Goal: Obtain resource: Obtain resource

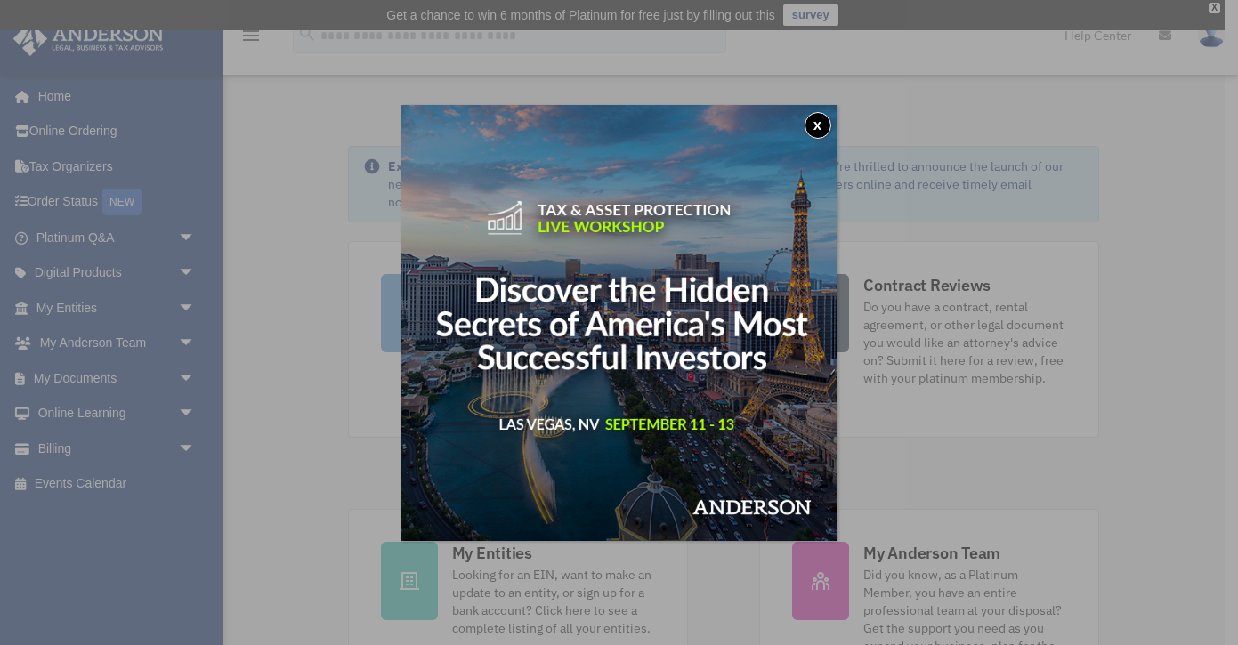
click at [817, 127] on button "x" at bounding box center [818, 125] width 27 height 27
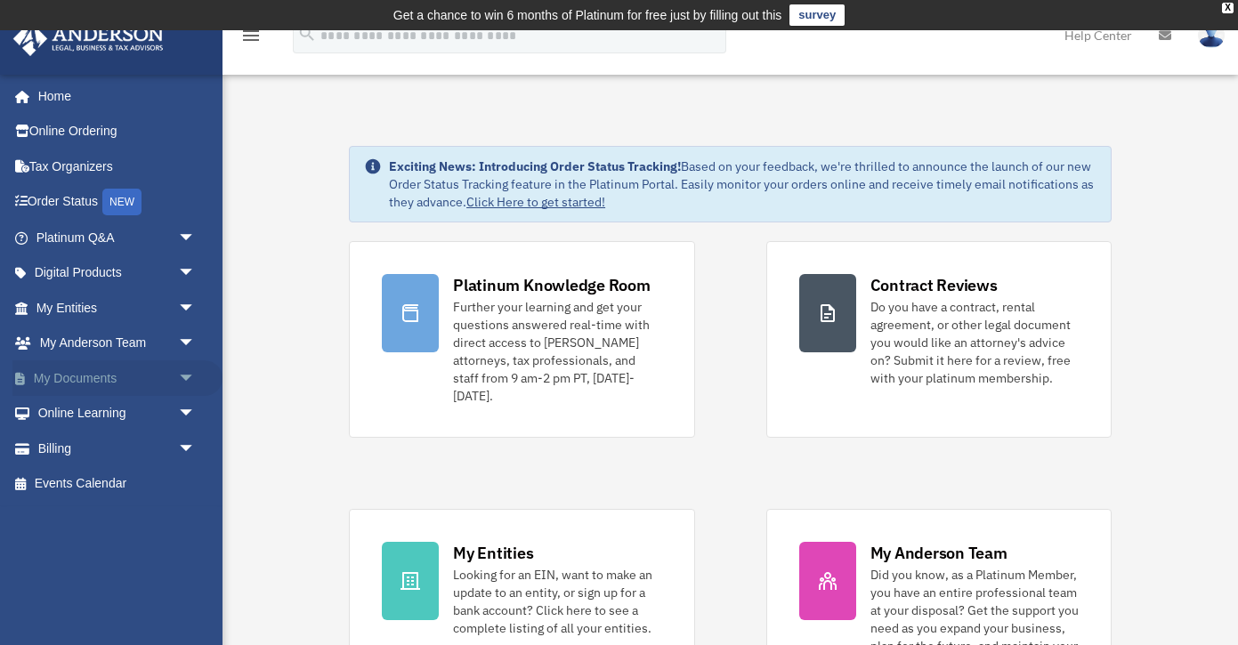
click at [190, 370] on span "arrow_drop_down" at bounding box center [196, 378] width 36 height 36
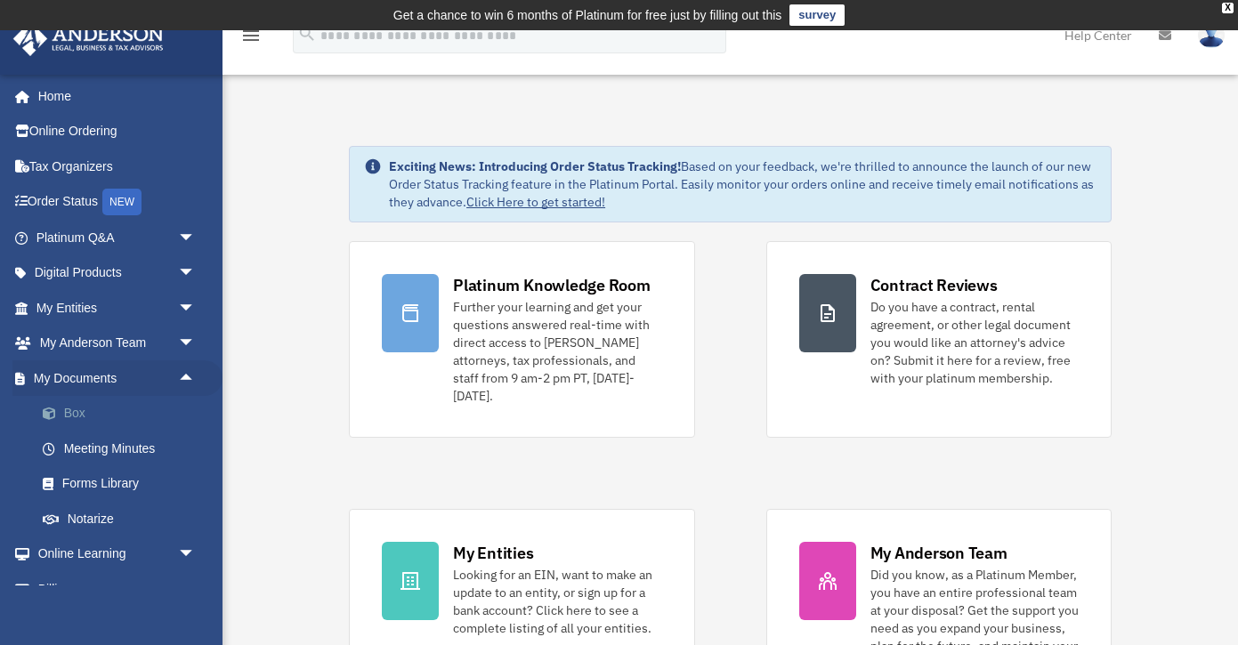
click at [79, 408] on link "Box" at bounding box center [124, 414] width 198 height 36
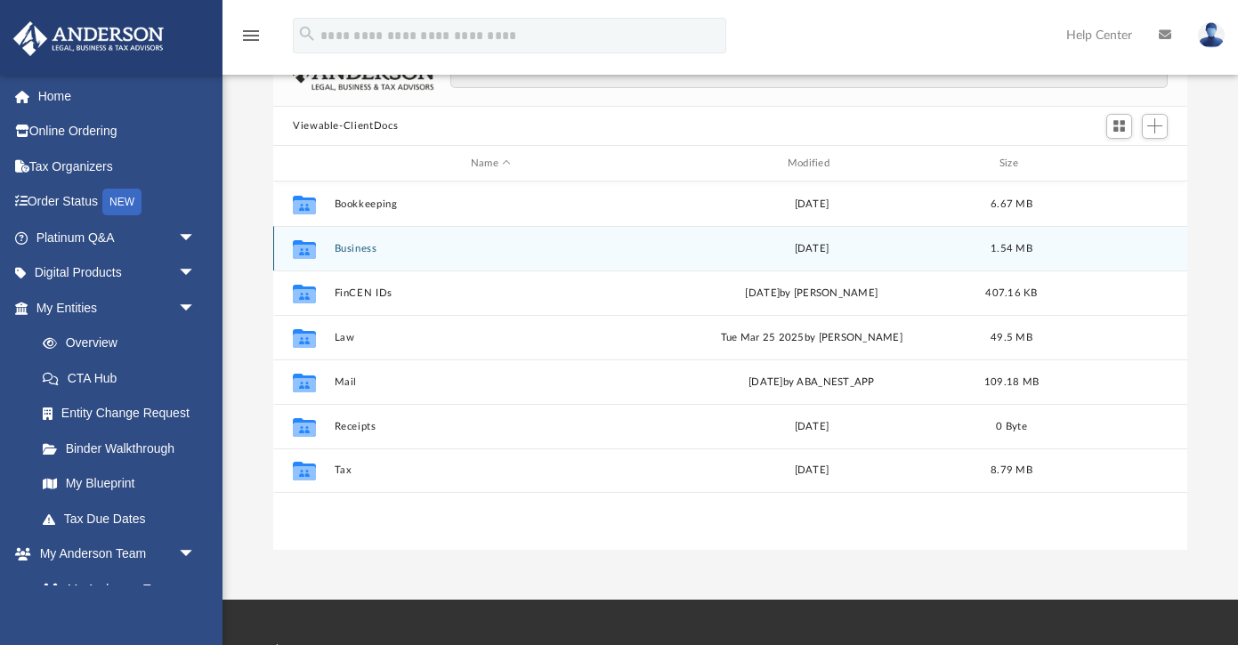
scroll to position [159, 0]
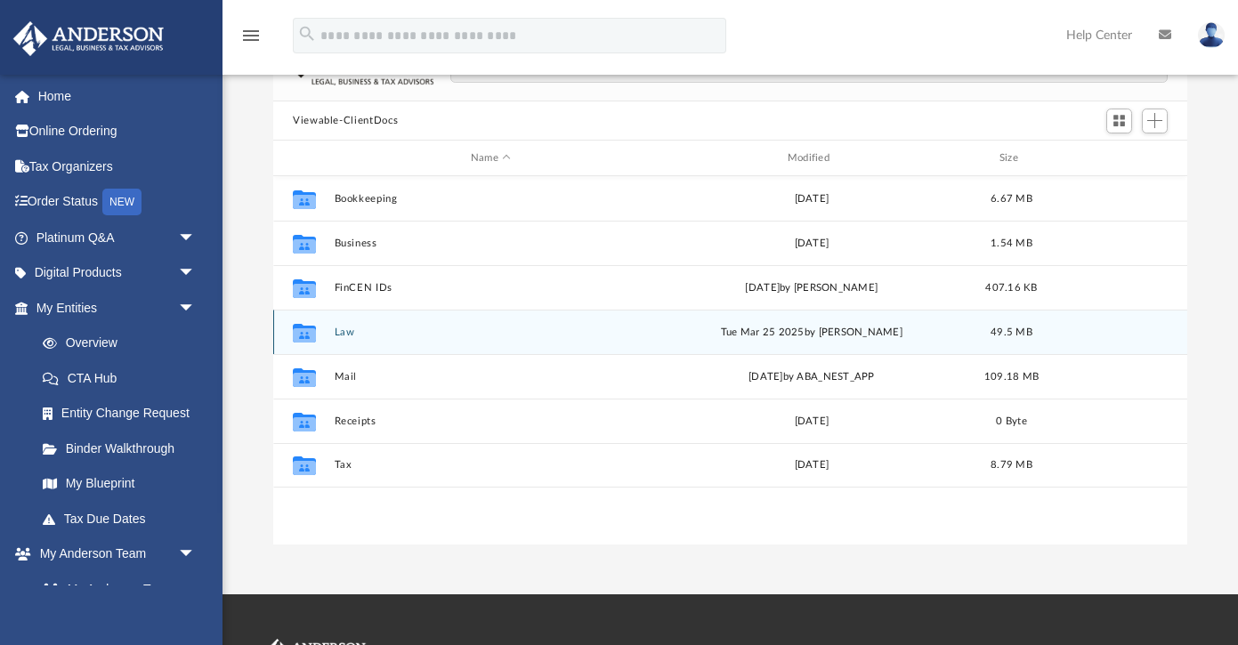
click at [381, 335] on button "Law" at bounding box center [491, 333] width 313 height 12
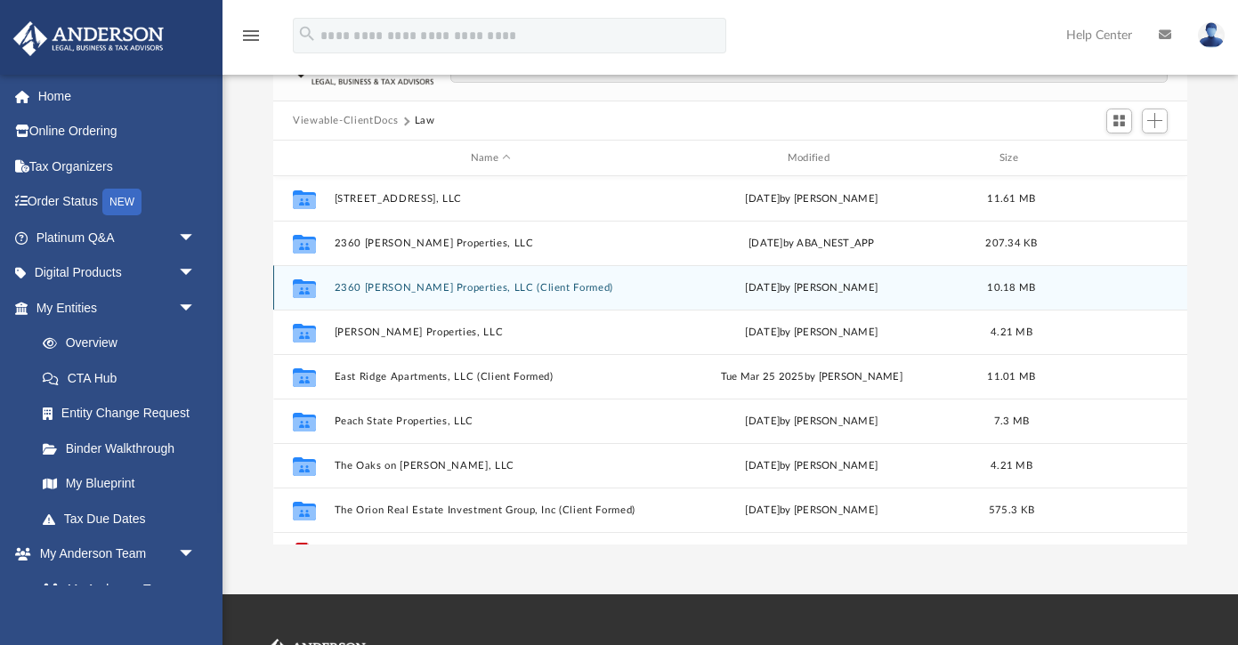
click at [420, 285] on button "2360 Tredway Properties, LLC (Client Formed)" at bounding box center [491, 288] width 313 height 12
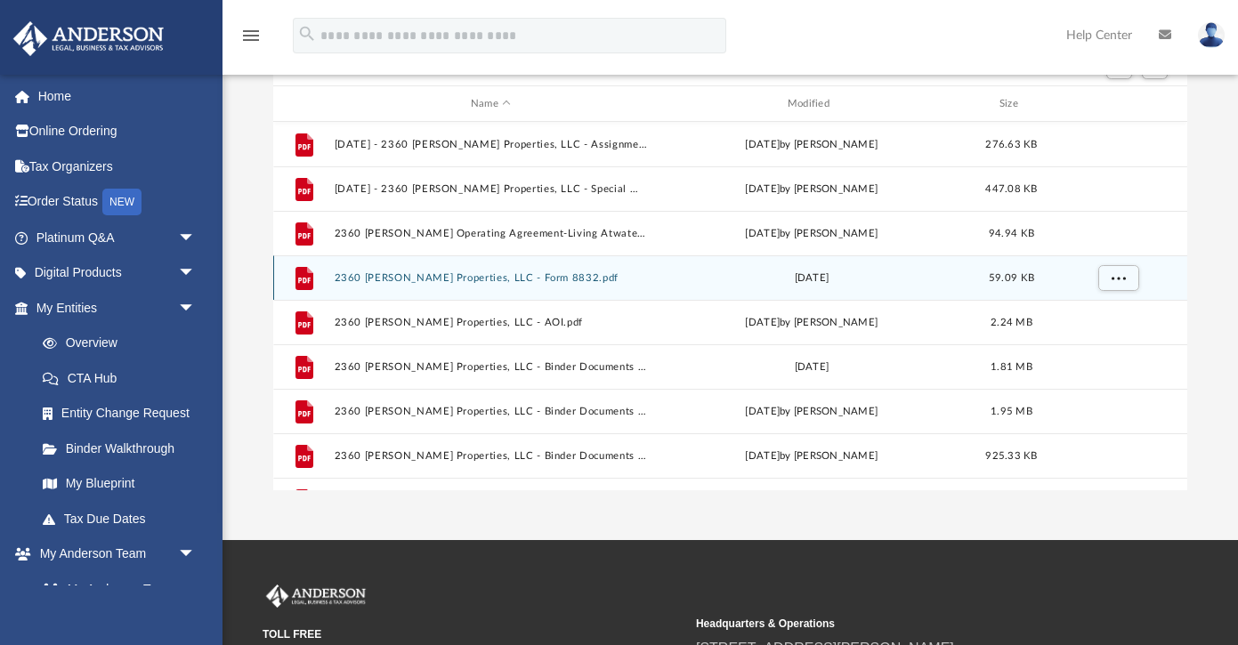
scroll to position [0, 0]
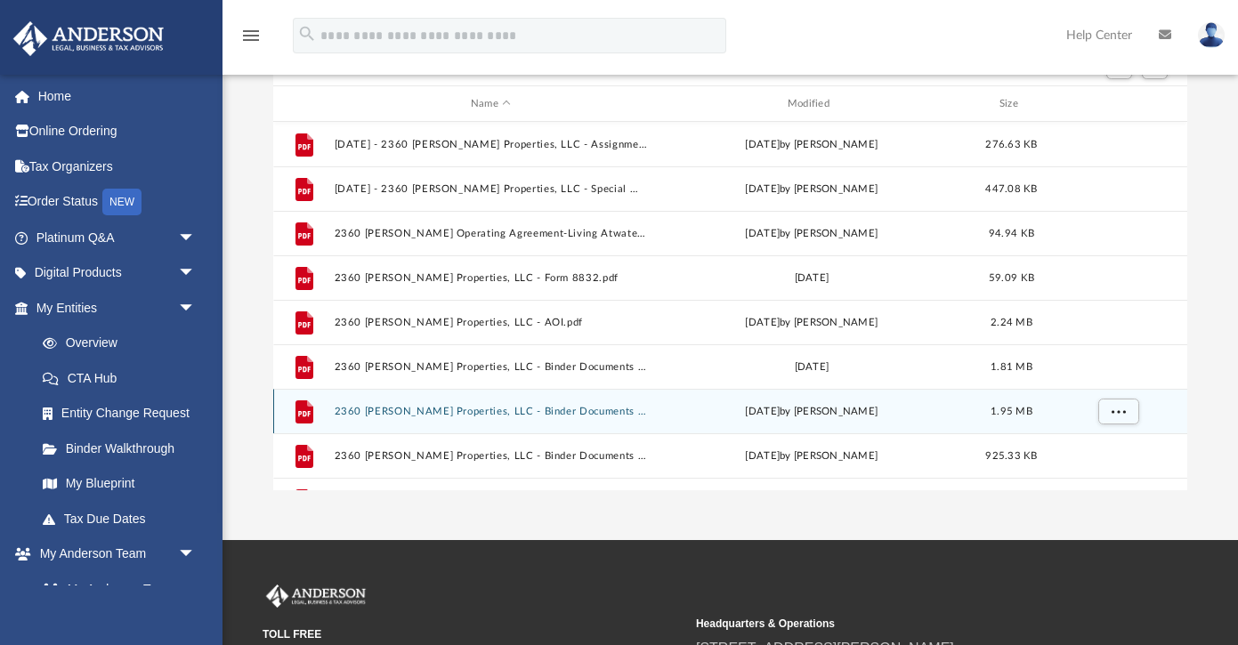
click at [502, 410] on button "2360 Tredway Properties, LLC - Binder Documents [version 2] - DocuSigned.pdf" at bounding box center [491, 412] width 313 height 12
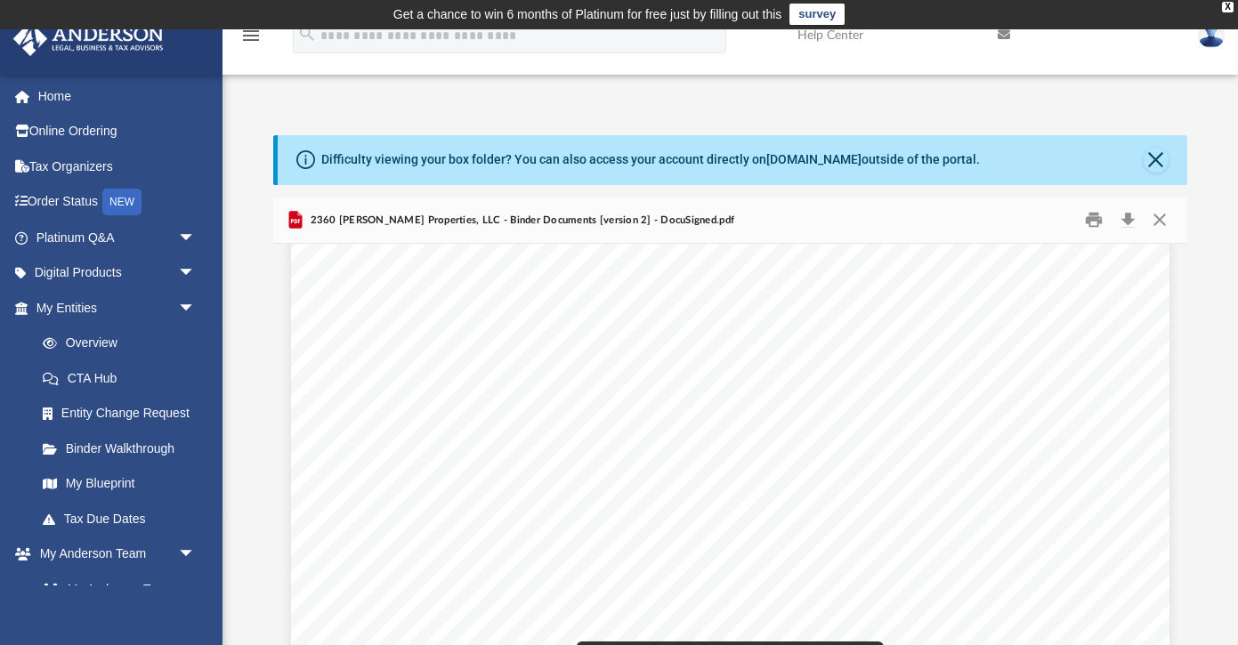
scroll to position [8331, 0]
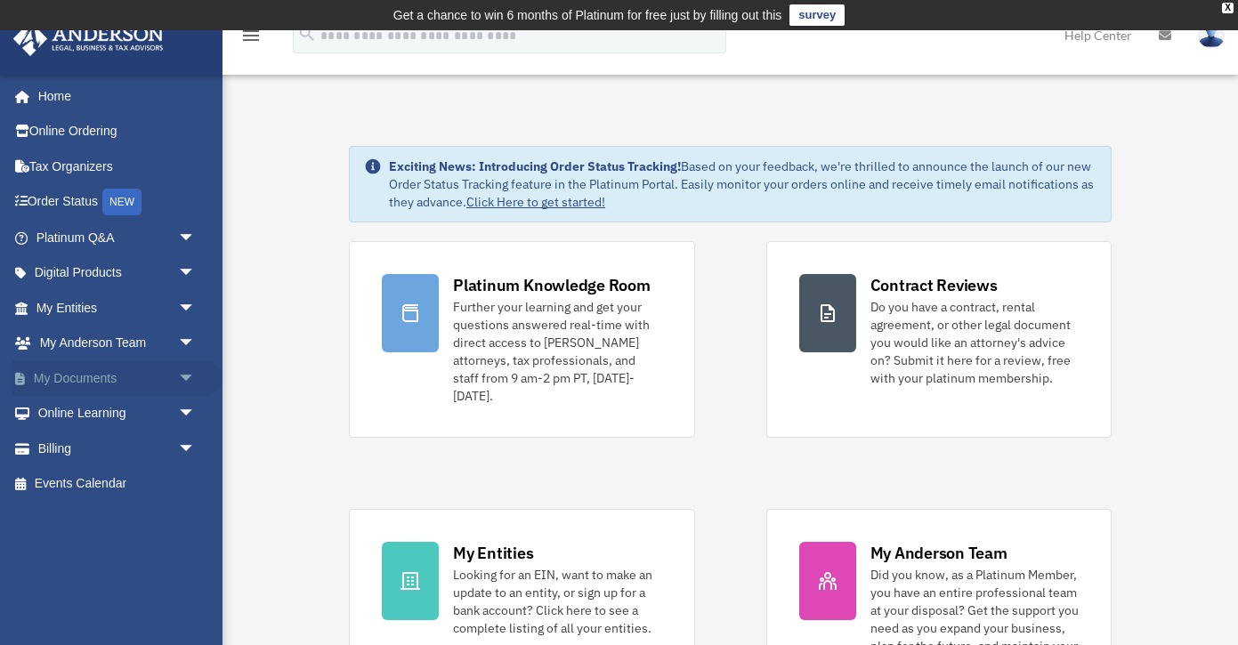
click at [184, 376] on span "arrow_drop_down" at bounding box center [196, 378] width 36 height 36
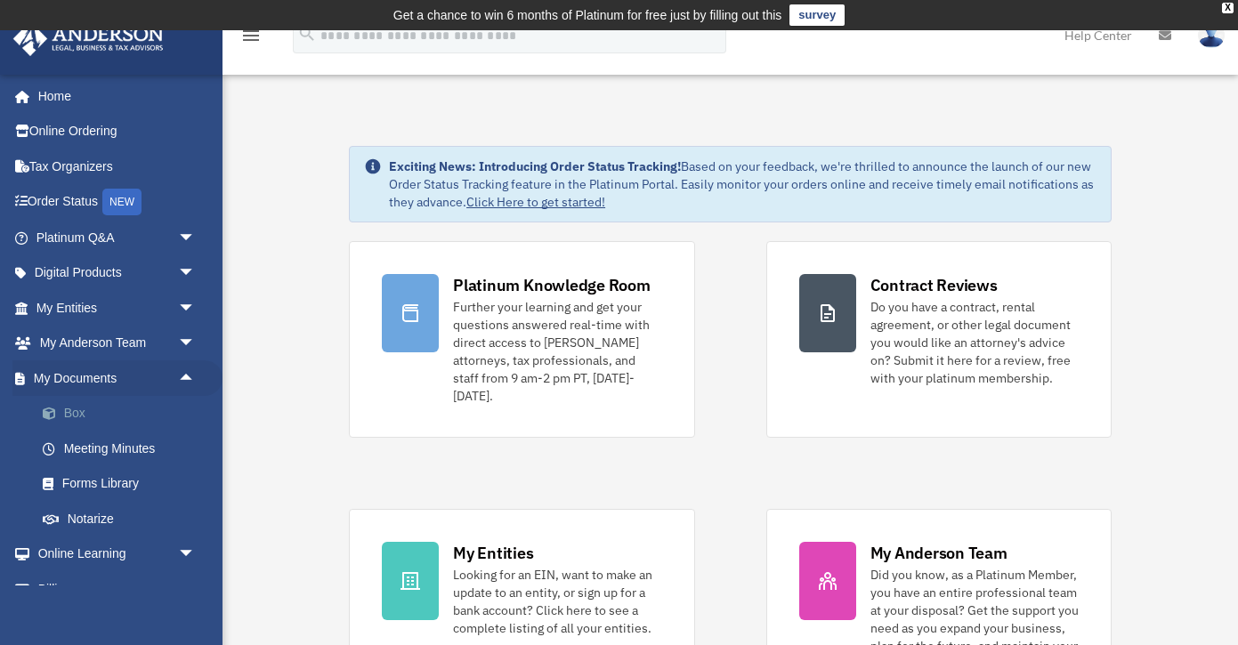
click at [103, 420] on link "Box" at bounding box center [124, 414] width 198 height 36
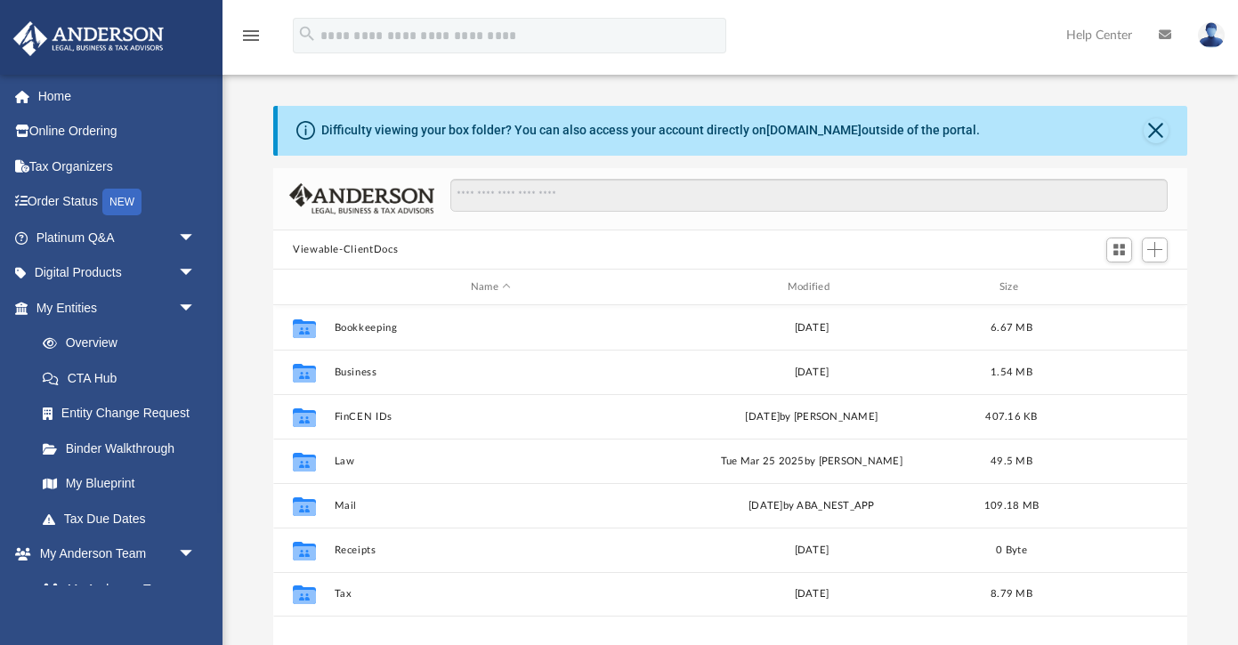
scroll to position [405, 914]
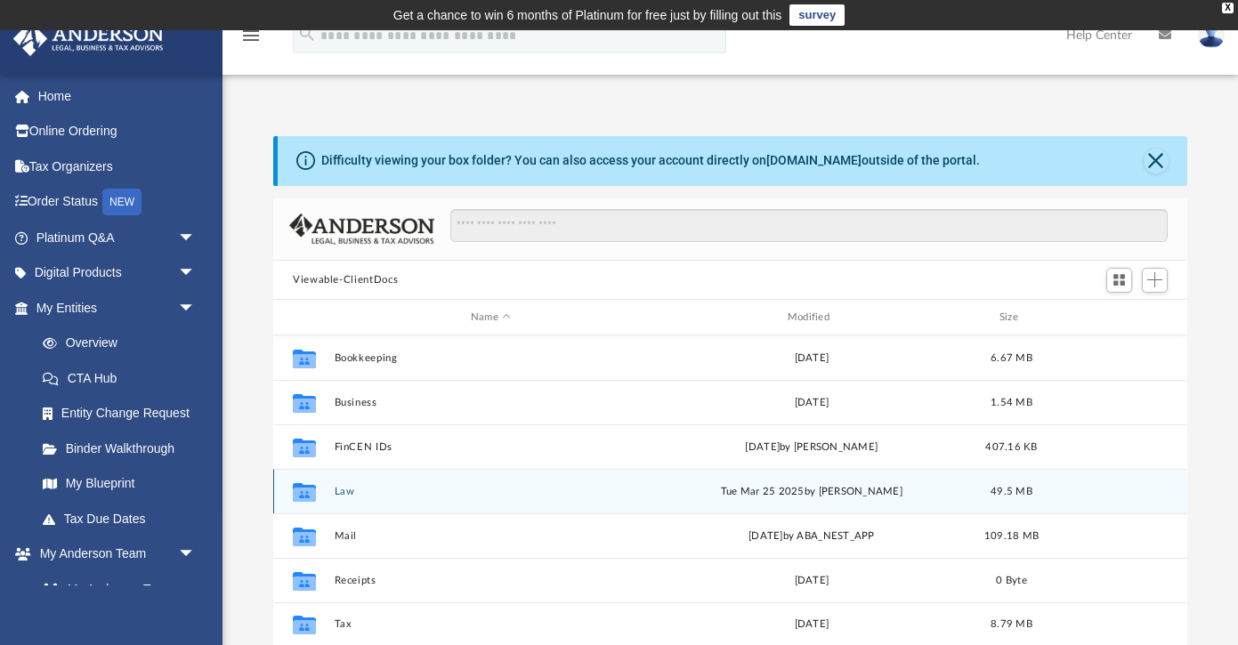
click at [407, 491] on button "Law" at bounding box center [491, 492] width 313 height 12
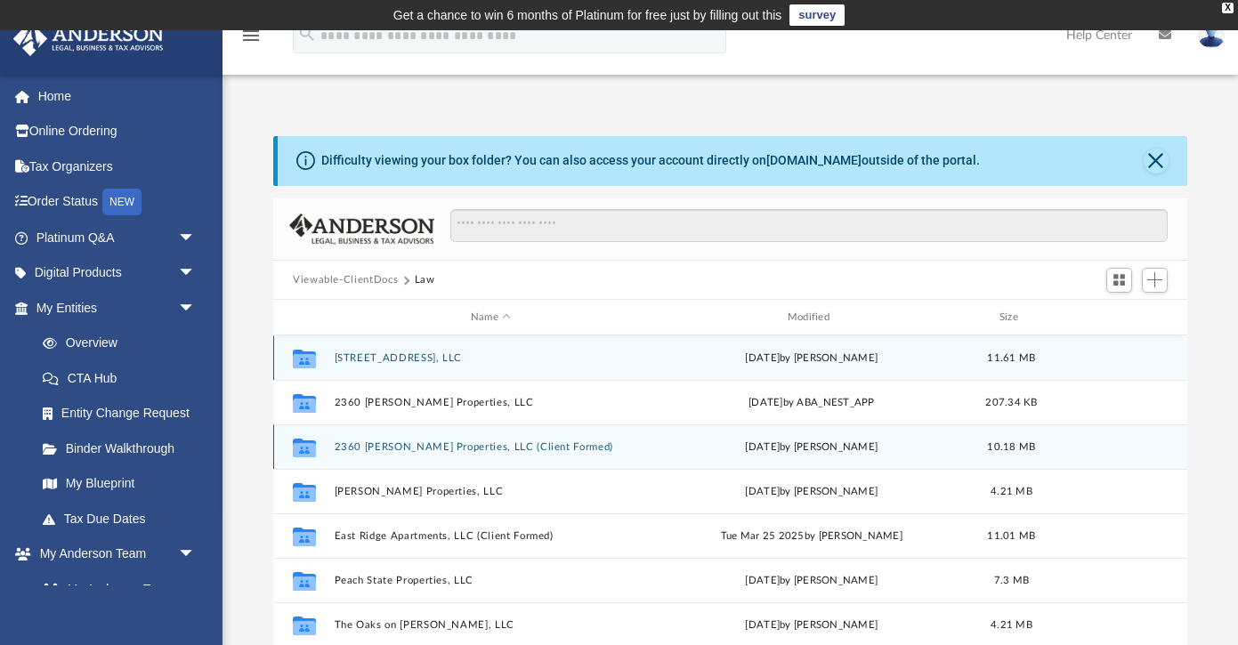
scroll to position [4, 0]
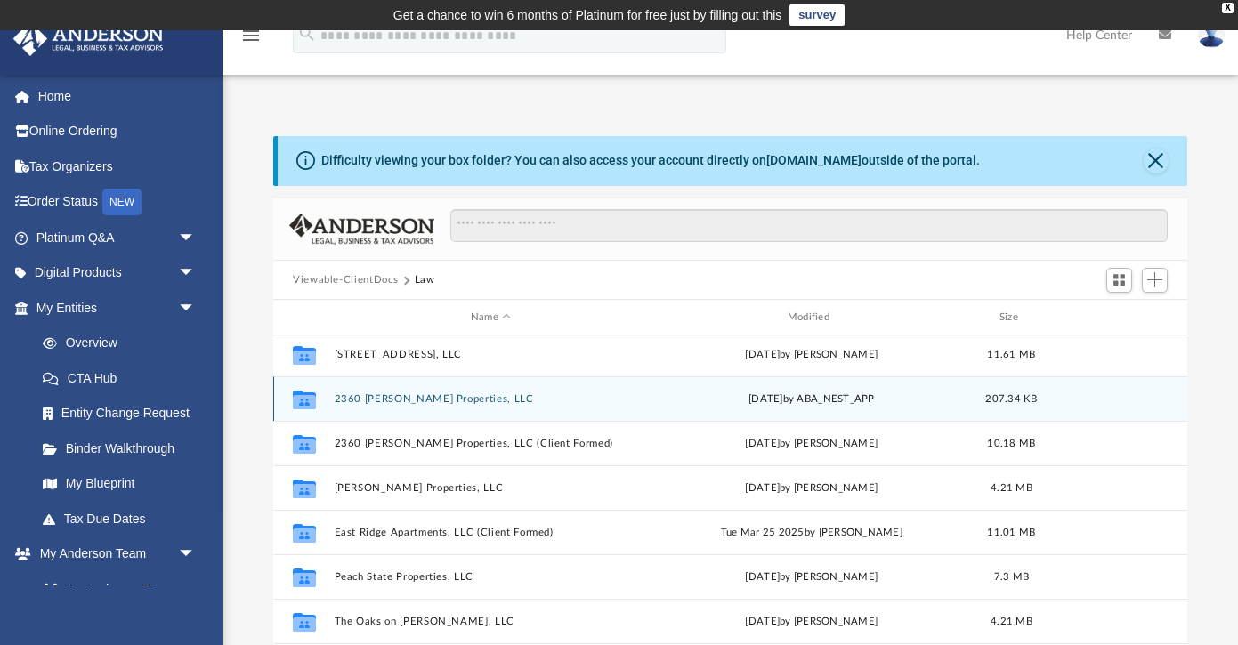
click at [407, 401] on button "2360 Tredway Properties, LLC" at bounding box center [491, 399] width 313 height 12
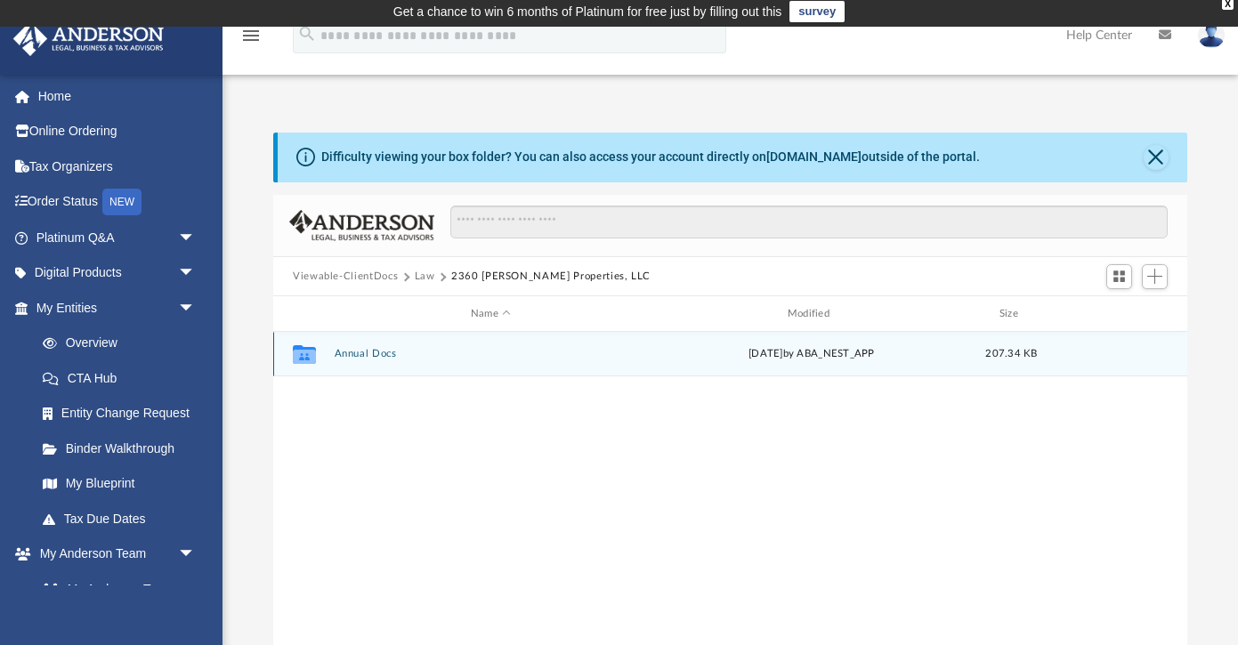
scroll to position [4, 0]
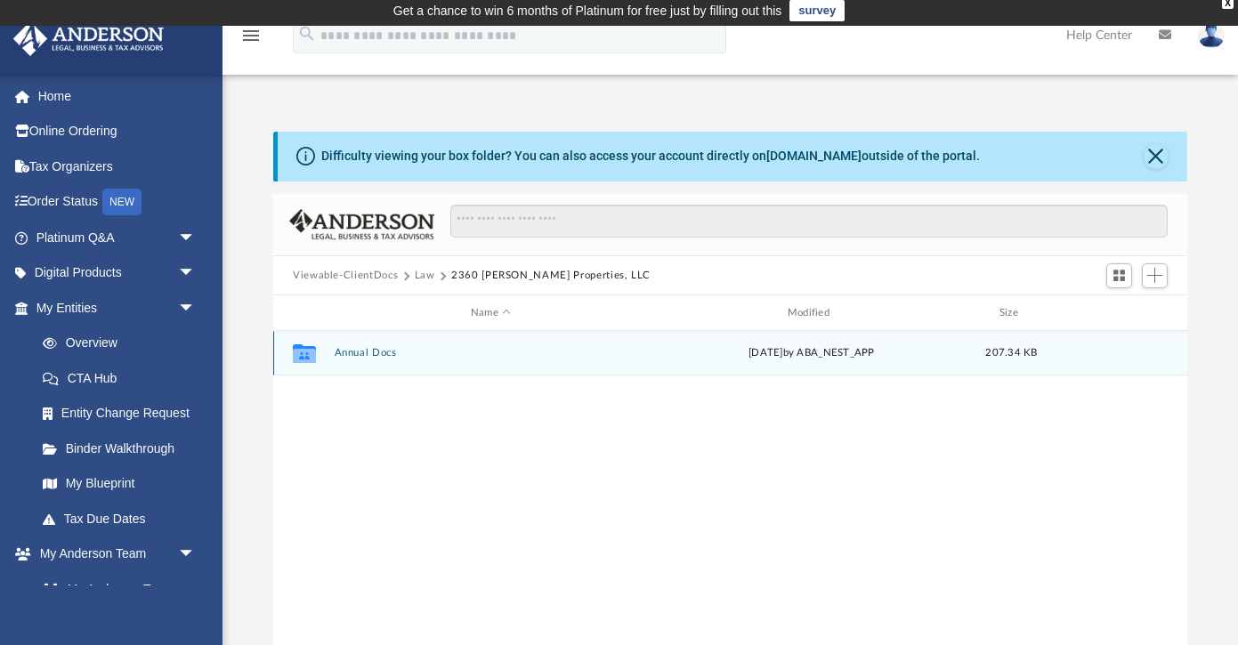
click at [385, 352] on button "Annual Docs" at bounding box center [491, 354] width 313 height 12
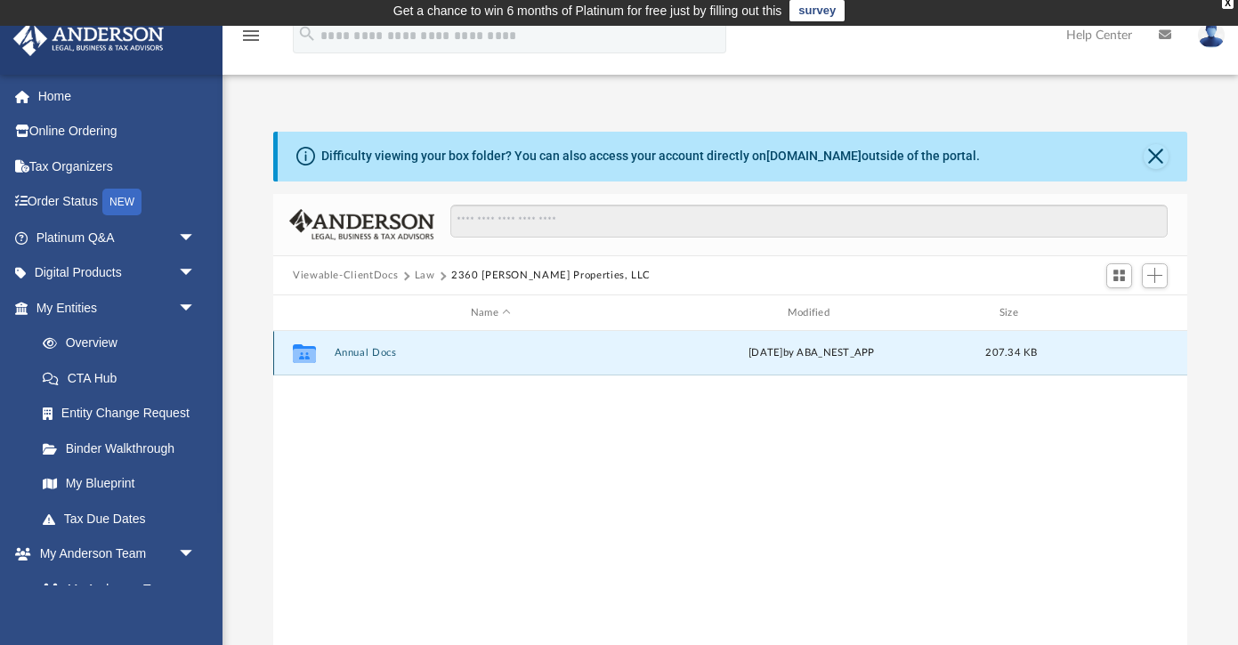
click at [385, 352] on button "Annual Docs" at bounding box center [491, 354] width 313 height 12
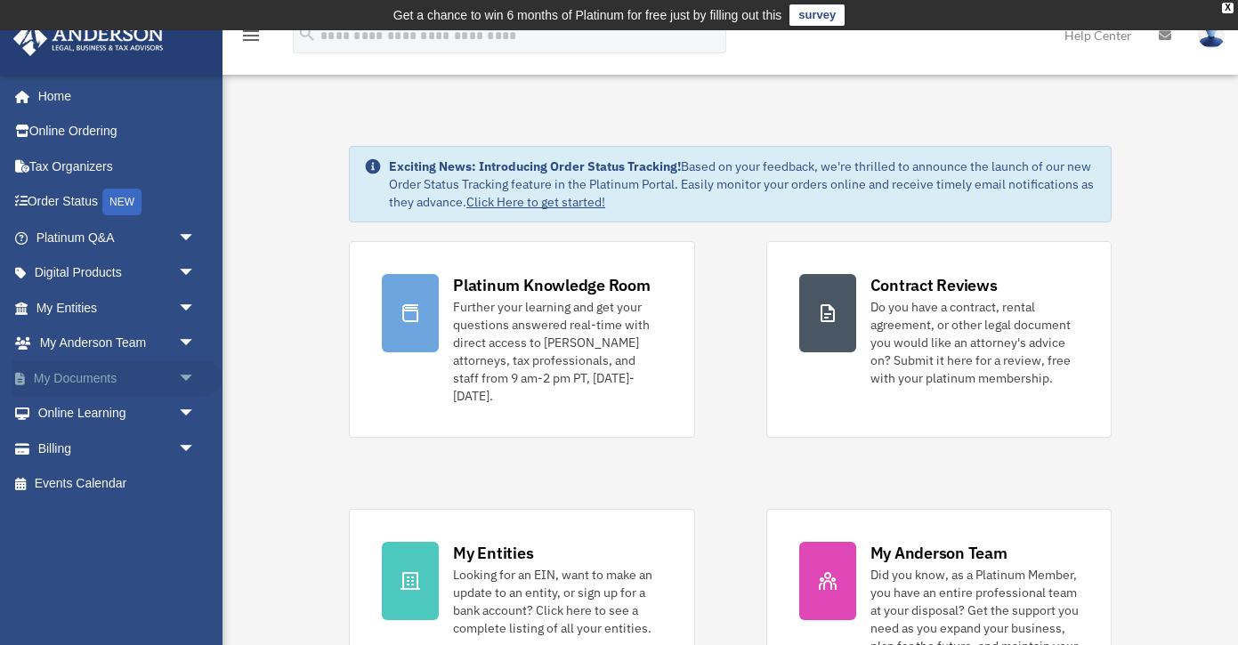
click at [188, 374] on span "arrow_drop_down" at bounding box center [196, 378] width 36 height 36
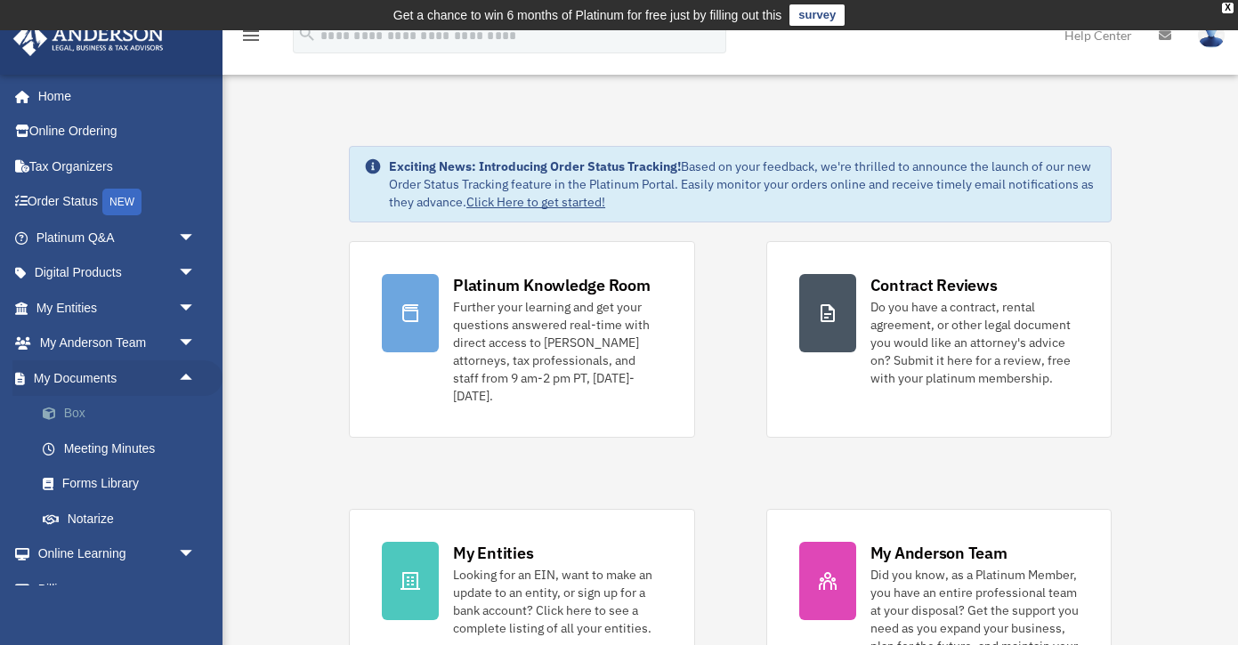
click at [147, 408] on link "Box" at bounding box center [124, 414] width 198 height 36
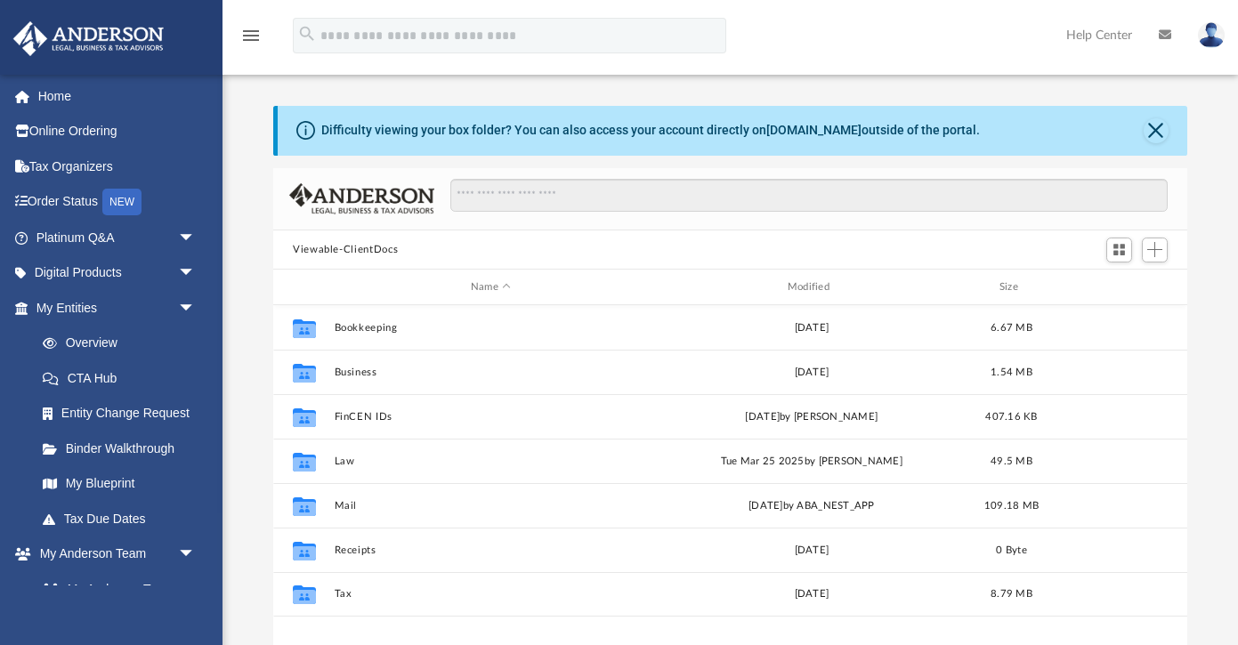
scroll to position [405, 914]
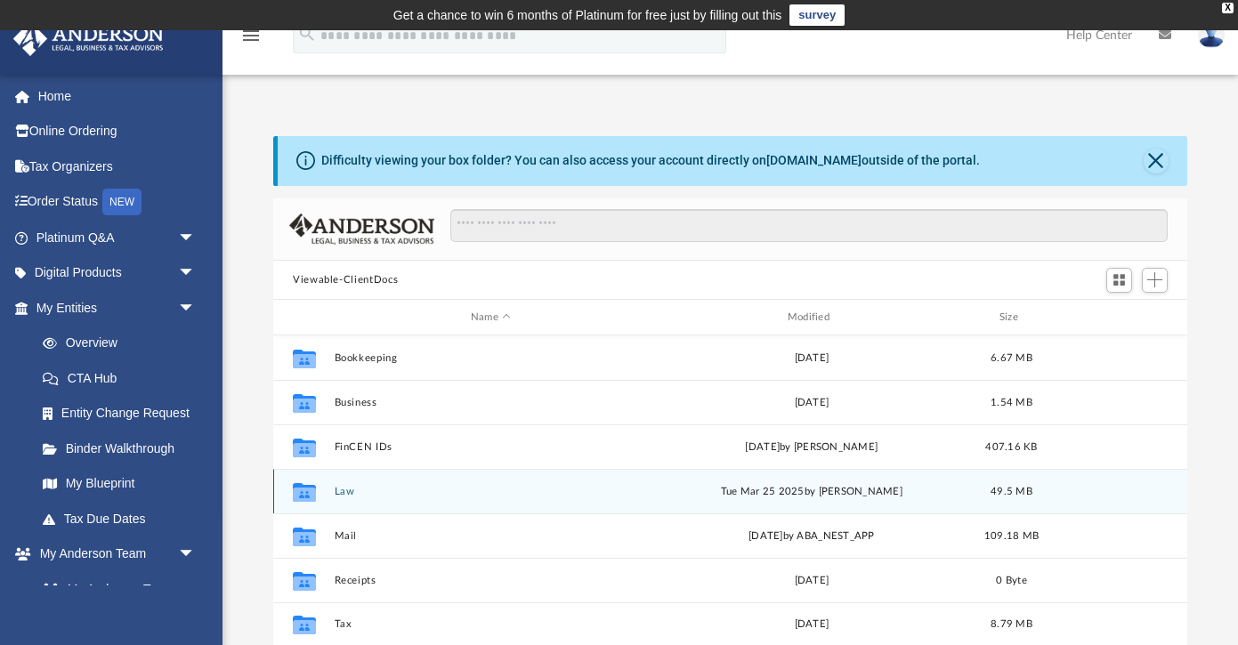
click at [408, 487] on button "Law" at bounding box center [491, 492] width 313 height 12
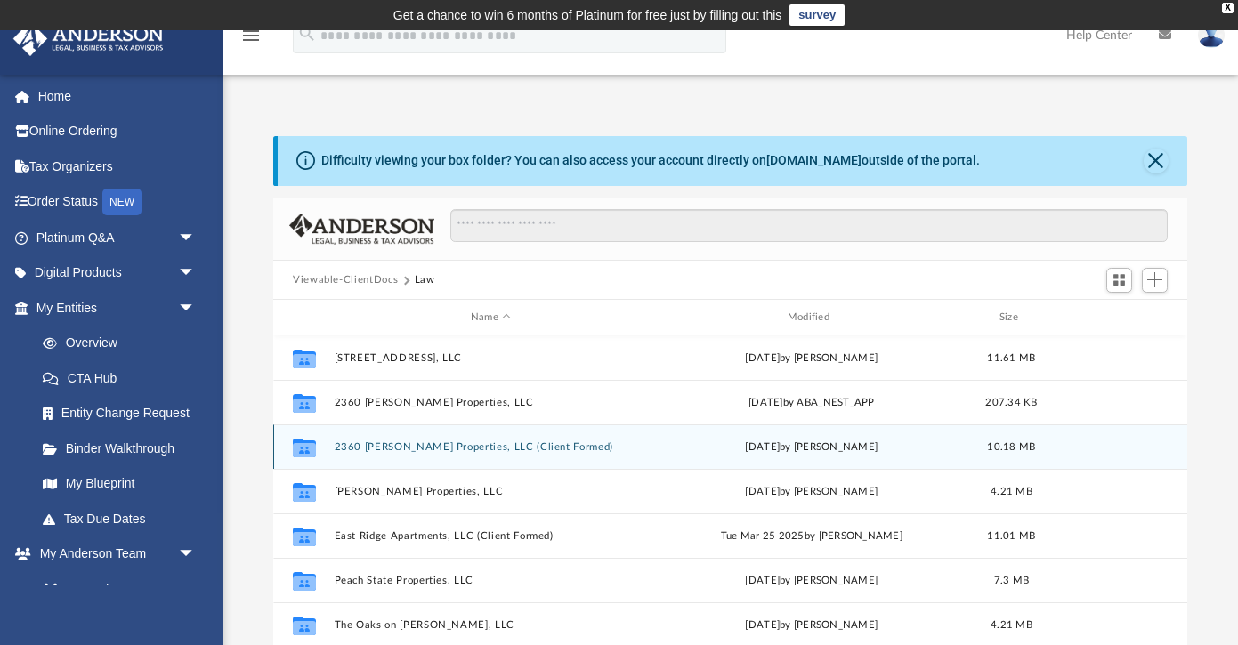
click at [480, 447] on button "2360 [PERSON_NAME] Properties, LLC (Client Formed)" at bounding box center [491, 447] width 313 height 12
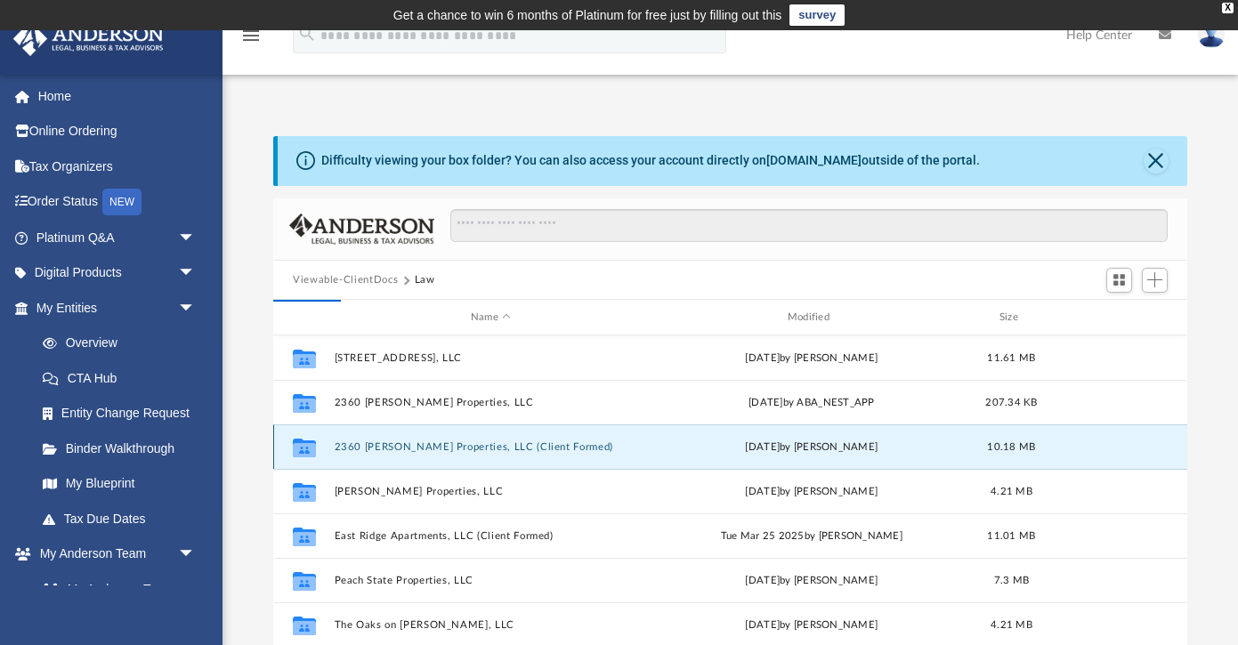
click at [441, 444] on button "2360 [PERSON_NAME] Properties, LLC (Client Formed)" at bounding box center [491, 447] width 313 height 12
click at [441, 445] on button "2360 [PERSON_NAME] Properties, LLC (Client Formed)" at bounding box center [491, 447] width 313 height 12
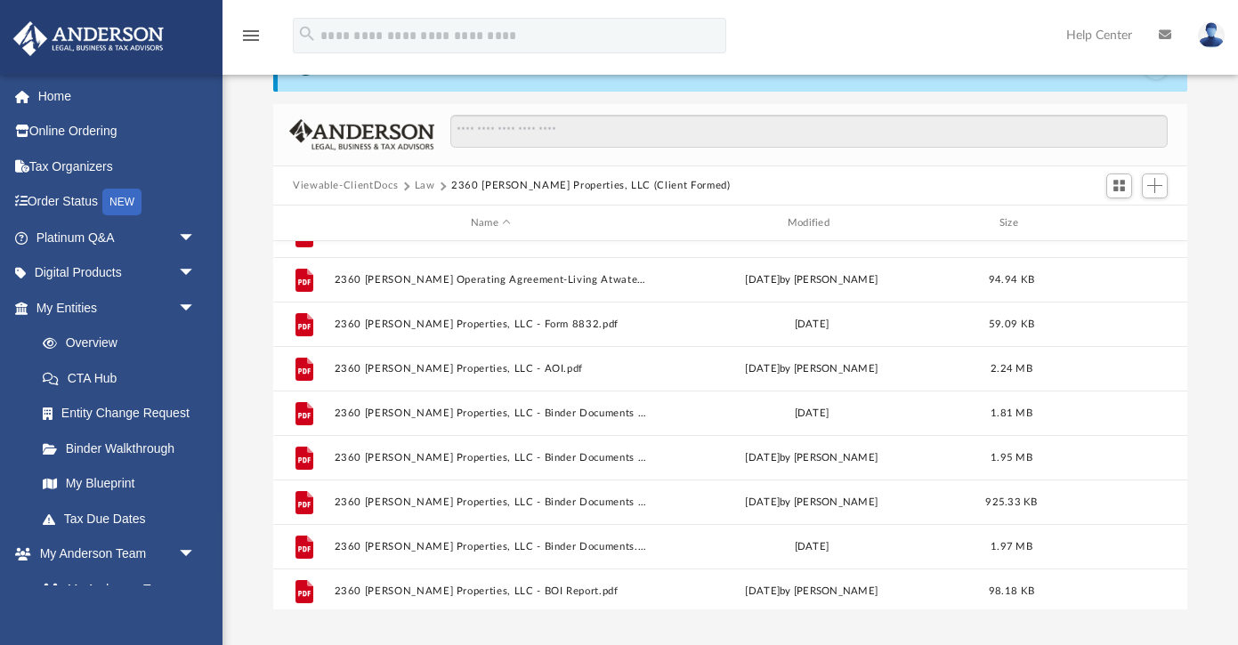
scroll to position [72, 0]
